Goal: Information Seeking & Learning: Learn about a topic

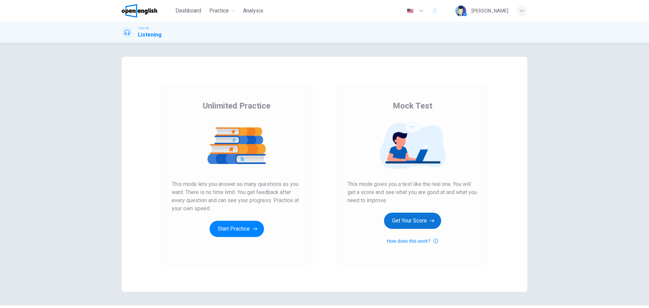
click at [416, 220] on button "Get Your Score" at bounding box center [412, 221] width 57 height 16
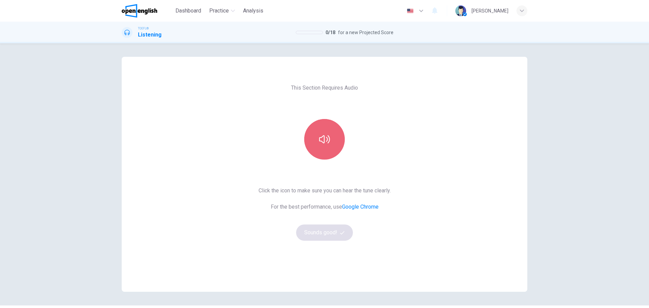
click at [326, 140] on icon "button" at bounding box center [324, 139] width 11 height 8
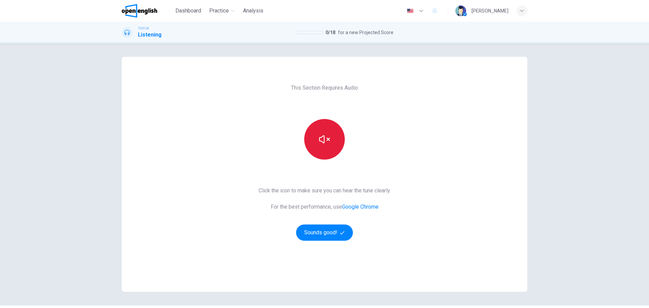
click at [322, 142] on icon "button" at bounding box center [324, 139] width 11 height 11
click at [323, 141] on icon "button" at bounding box center [324, 139] width 11 height 8
click at [332, 227] on div "Click the icon to make sure you can hear the tune clearly. For the best perform…" at bounding box center [325, 214] width 132 height 54
click at [331, 230] on button "Sounds good!" at bounding box center [324, 233] width 57 height 16
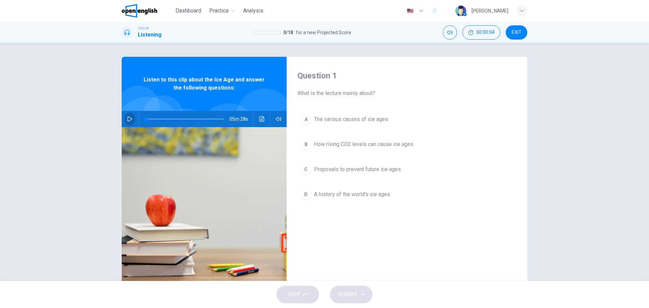
click at [131, 120] on button "button" at bounding box center [129, 119] width 11 height 16
click at [129, 121] on icon "button" at bounding box center [130, 119] width 4 height 4
type input "*"
